Goal: Information Seeking & Learning: Learn about a topic

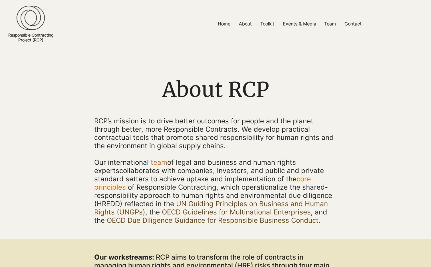
click at [34, 21] on img at bounding box center [31, 17] width 28 height 25
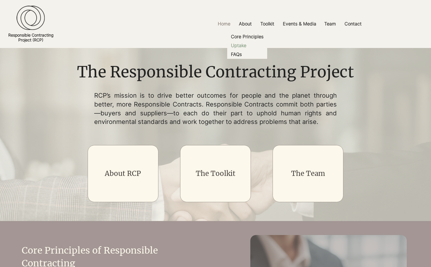
click at [241, 46] on p "Uptake" at bounding box center [239, 45] width 20 height 9
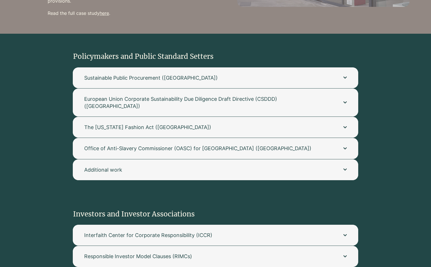
scroll to position [651, 0]
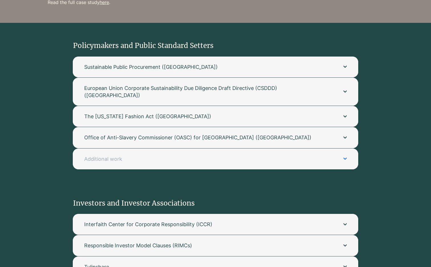
click at [331, 149] on button "Additional work" at bounding box center [216, 158] width 286 height 21
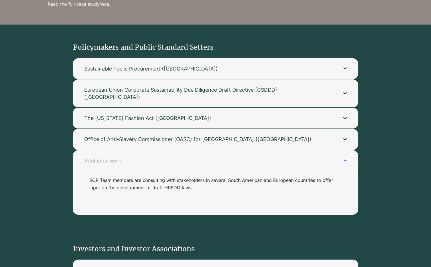
scroll to position [655, 0]
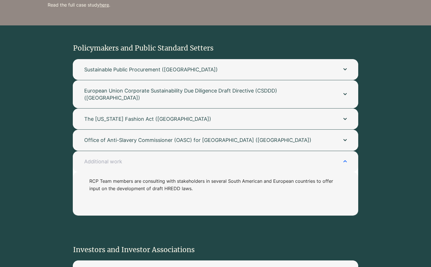
click at [211, 151] on button "Additional work" at bounding box center [216, 161] width 286 height 21
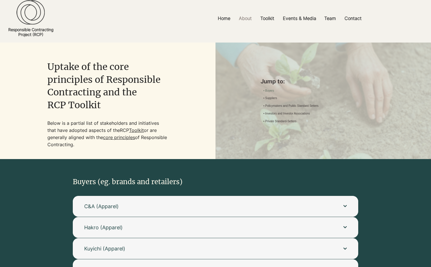
scroll to position [4, 0]
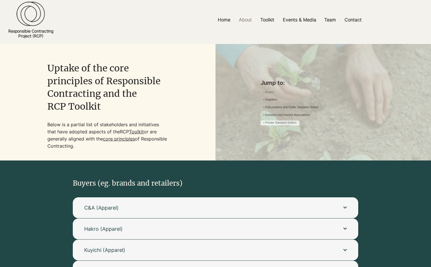
click at [297, 125] on link "• Private Standard-Setters" at bounding box center [280, 123] width 33 height 4
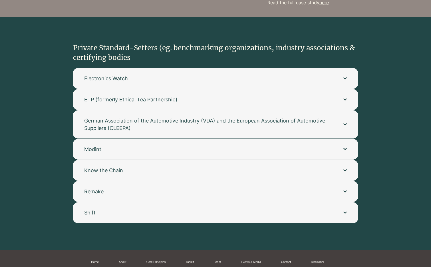
scroll to position [1129, 0]
